Goal: Information Seeking & Learning: Learn about a topic

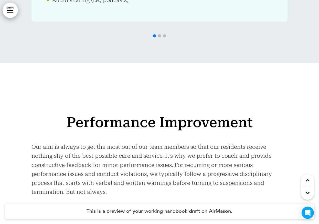
click at [170, 224] on span "Read More" at bounding box center [157, 228] width 27 height 4
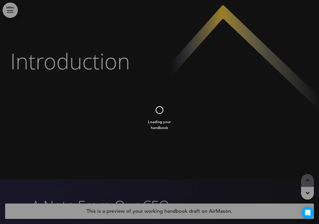
scroll to position [412, 0]
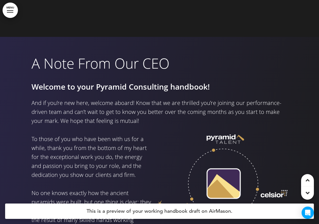
click at [15, 14] on link "MENU" at bounding box center [10, 10] width 15 height 15
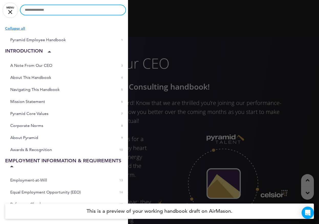
click at [60, 11] on input "text" at bounding box center [73, 10] width 105 height 10
type input "********"
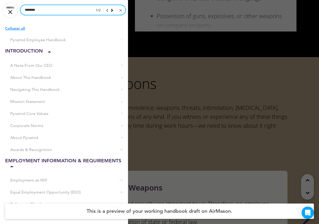
scroll to position [10234, 0]
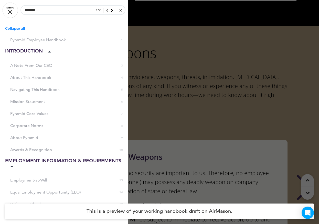
click at [142, 86] on div at bounding box center [159, 112] width 319 height 224
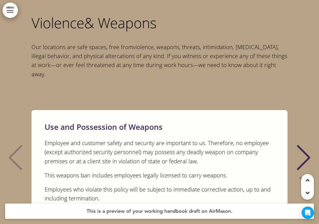
scroll to position [10351, 0]
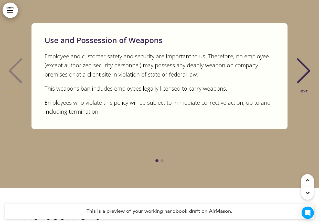
click at [302, 63] on div "NEXT" at bounding box center [304, 76] width 16 height 26
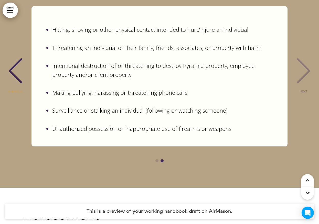
scroll to position [227, 0]
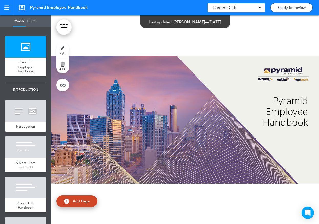
scroll to position [1729, 0]
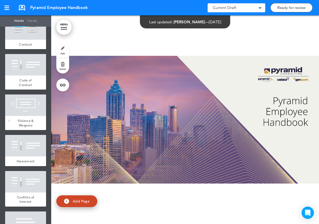
click at [18, 123] on div "Violence & Weapons" at bounding box center [25, 123] width 41 height 14
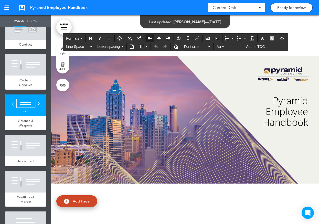
scroll to position [227, 0]
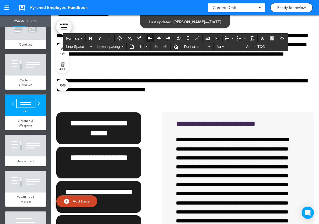
drag, startPoint x: 223, startPoint y: 125, endPoint x: 62, endPoint y: 126, distance: 161.0
click at [271, 36] on icon "button" at bounding box center [272, 38] width 4 height 4
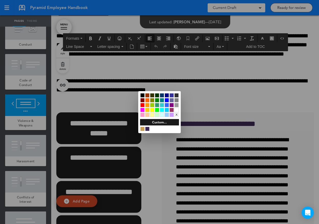
click at [152, 110] on div at bounding box center [152, 110] width 4 height 4
click at [148, 159] on div at bounding box center [159, 112] width 319 height 224
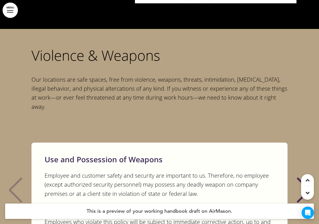
scroll to position [10254, 0]
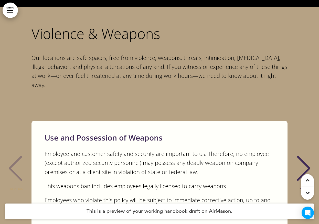
click at [310, 160] on div "NEXT" at bounding box center [304, 173] width 16 height 26
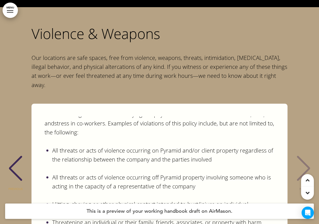
scroll to position [227, 0]
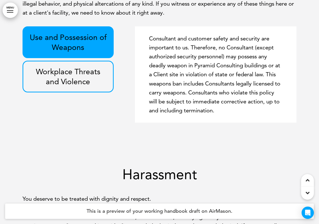
scroll to position [6690, 0]
click at [96, 67] on p "Workplace Threats and Violence" at bounding box center [67, 76] width 79 height 20
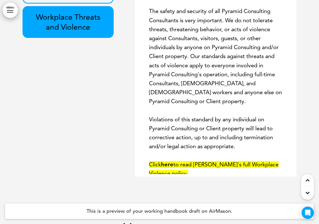
scroll to position [6744, 0]
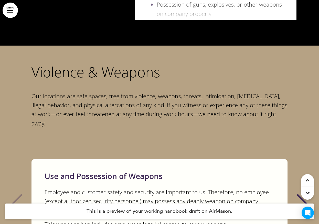
scroll to position [10304, 0]
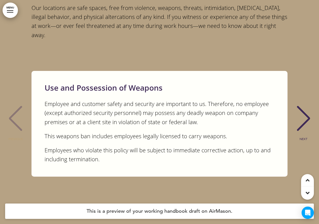
click at [306, 110] on div "NEXT" at bounding box center [304, 123] width 16 height 26
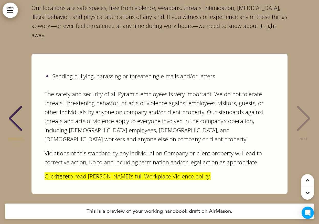
scroll to position [15075, 0]
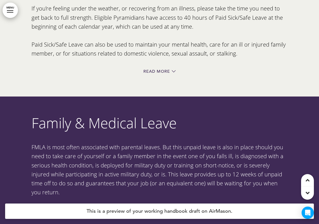
click at [174, 209] on icon at bounding box center [174, 210] width 4 height 2
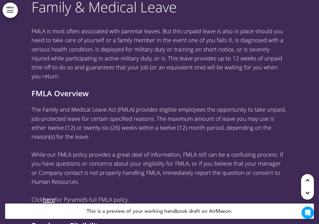
scroll to position [15230, 0]
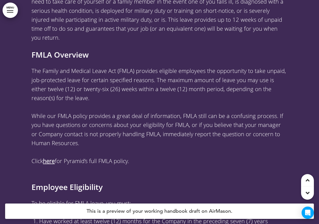
drag, startPoint x: 133, startPoint y: 118, endPoint x: 33, endPoint y: 113, distance: 99.8
click at [33, 157] on p "Click here for Pyramid’s full FMLA policy." at bounding box center [160, 166] width 256 height 18
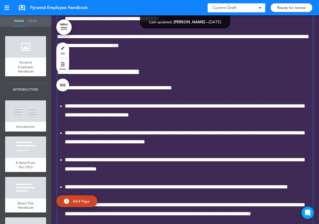
scroll to position [19821, 0]
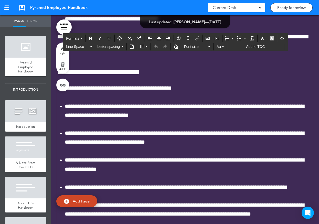
drag, startPoint x: 116, startPoint y: 170, endPoint x: 55, endPoint y: 168, distance: 61.8
click at [272, 39] on icon "button" at bounding box center [272, 38] width 4 height 4
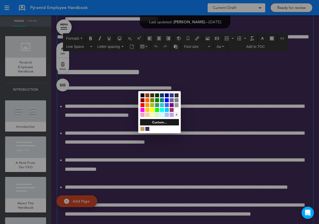
click at [154, 109] on div at bounding box center [152, 110] width 4 height 4
click at [155, 158] on div at bounding box center [159, 112] width 319 height 224
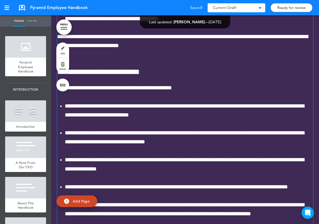
scroll to position [19821, 0]
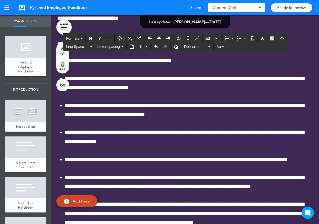
scroll to position [19849, 0]
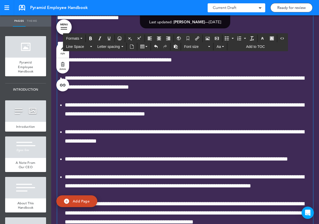
drag, startPoint x: 164, startPoint y: 143, endPoint x: 55, endPoint y: 141, distance: 108.9
click at [273, 40] on icon "button" at bounding box center [272, 38] width 4 height 4
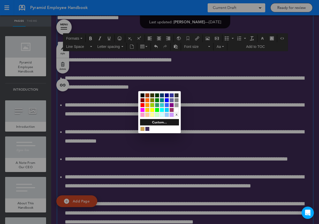
click at [151, 116] on div at bounding box center [152, 115] width 4 height 4
click at [184, 158] on div at bounding box center [159, 112] width 319 height 224
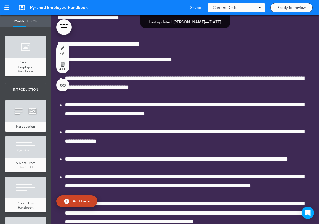
scroll to position [19849, 0]
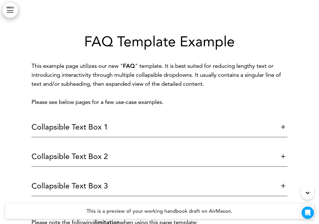
click at [133, 127] on h6 "Collapsible Text Box 1" at bounding box center [152, 127] width 241 height 8
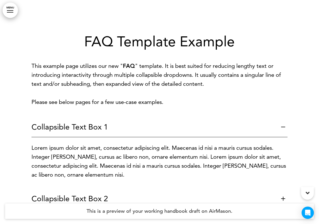
click at [133, 127] on h6 "Collapsible Text Box 1" at bounding box center [152, 127] width 241 height 8
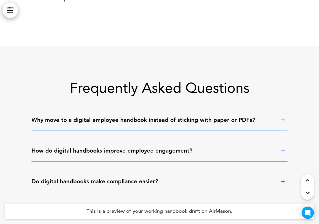
scroll to position [272, 0]
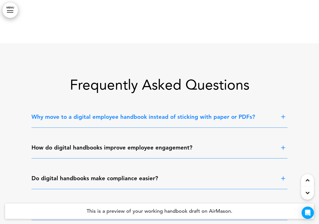
click at [134, 117] on strong "Why move to a digital employee handbook instead of sticking with paper or PDFs?" at bounding box center [144, 117] width 224 height 7
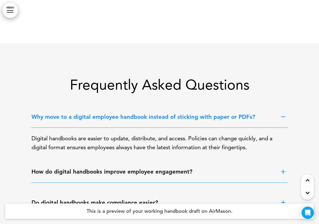
click at [134, 118] on strong "Why move to a digital employee handbook instead of sticking with paper or PDFs?" at bounding box center [144, 117] width 224 height 7
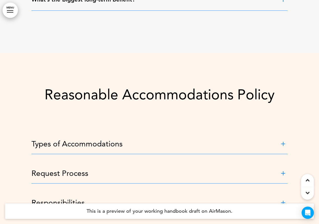
scroll to position [508, 0]
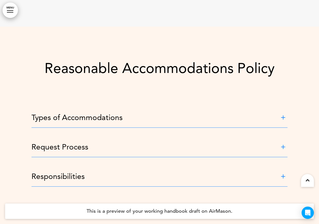
click at [134, 118] on h6 "Types of Accommodations" at bounding box center [152, 118] width 241 height 8
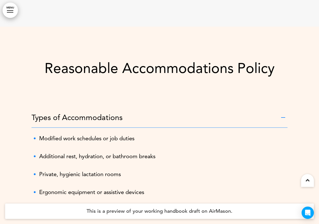
click at [134, 118] on h6 "Types of Accommodations" at bounding box center [152, 118] width 241 height 8
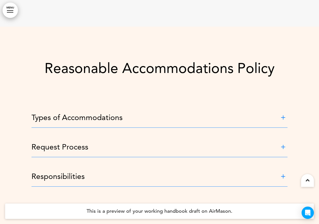
scroll to position [513, 0]
